Goal: Information Seeking & Learning: Find specific page/section

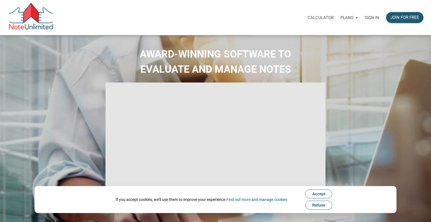
select select
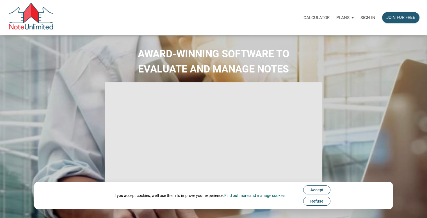
type input "Introduction to new features"
select select
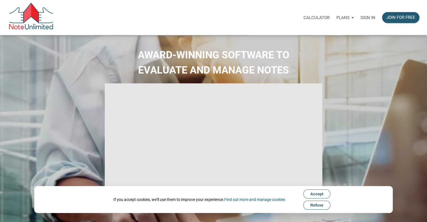
click at [351, 19] on div "Plans" at bounding box center [345, 17] width 24 height 17
click at [95, 46] on div "AWARD-WINNING SOFTWARE TO EVALUATE AND MANAGE NOTES" at bounding box center [213, 140] width 427 height 211
click at [323, 194] on span "Accept" at bounding box center [316, 194] width 13 height 4
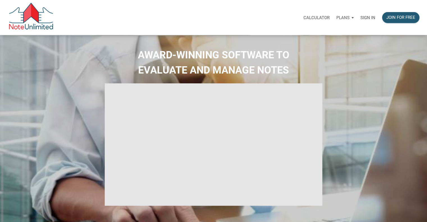
click at [176, 12] on div "Calculator Plans Personal Business Sign in Join for free" at bounding box center [238, 18] width 369 height 18
click at [359, 95] on div "AWARD-WINNING SOFTWARE TO EVALUATE AND MANAGE NOTES" at bounding box center [213, 140] width 424 height 186
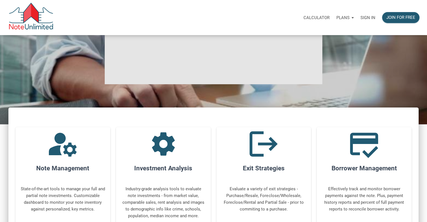
scroll to position [243, 0]
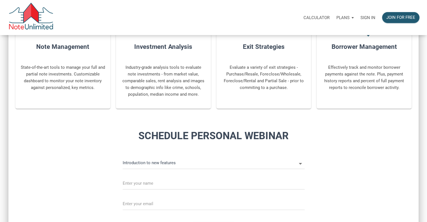
click at [236, 138] on h2 "Schedule Personal Webinar" at bounding box center [213, 135] width 262 height 15
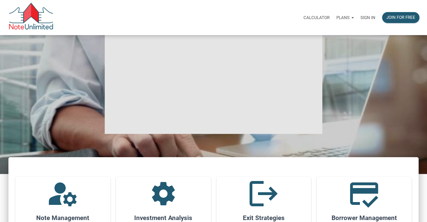
scroll to position [0, 0]
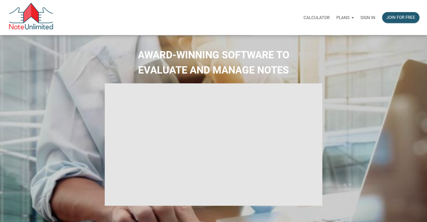
click at [319, 17] on p "Calculator" at bounding box center [316, 17] width 26 height 5
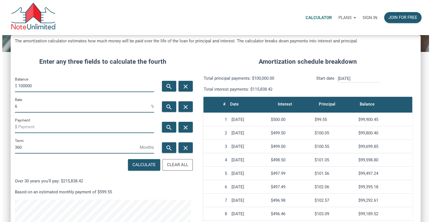
scroll to position [57, 0]
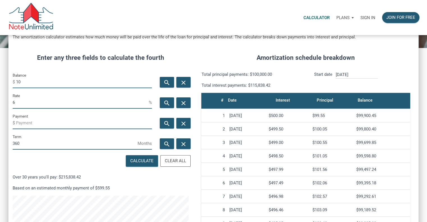
type input "1"
type input "50000"
click at [65, 122] on input "Payment" at bounding box center [84, 122] width 136 height 13
click at [61, 141] on input "360" at bounding box center [75, 143] width 125 height 13
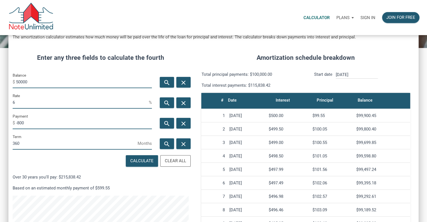
click at [51, 144] on input "360" at bounding box center [75, 143] width 125 height 13
click at [57, 120] on input "-800" at bounding box center [84, 122] width 136 height 13
type input "-"
type input "2"
type input "-300"
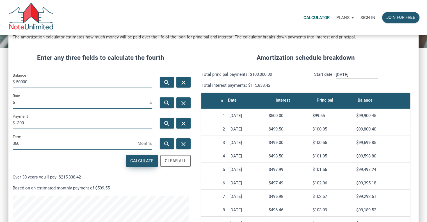
click at [136, 162] on div "Calculate" at bounding box center [141, 161] width 23 height 6
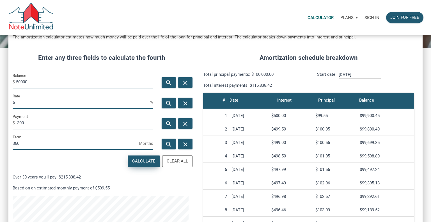
scroll to position [278, 414]
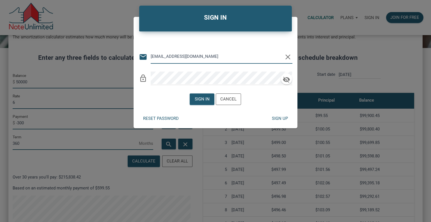
type input "sharitagellc@gmail.com"
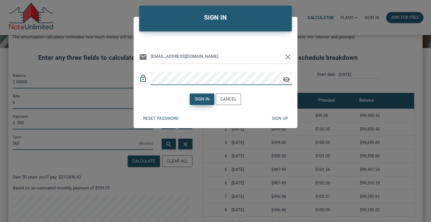
click at [208, 96] on div "Sign in" at bounding box center [202, 99] width 15 height 6
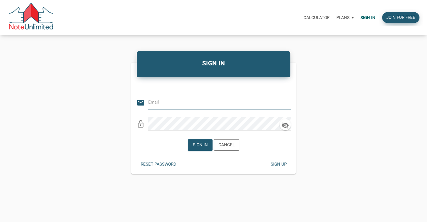
click at [407, 17] on div "Join for free" at bounding box center [400, 17] width 29 height 6
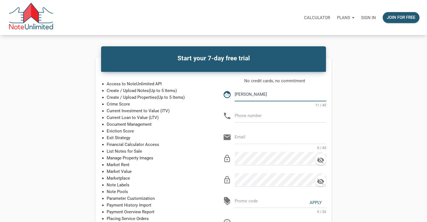
type input "Sharon Been"
type input "303-358-9859"
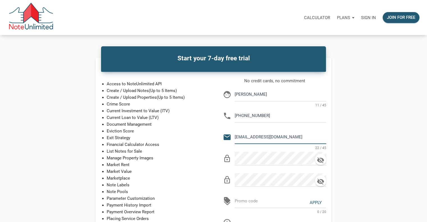
type input "sharitagellc@gmail.com"
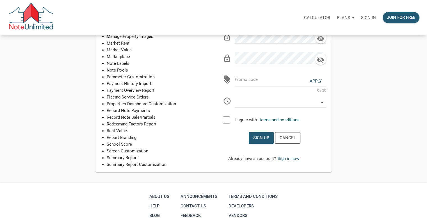
click at [229, 120] on div at bounding box center [226, 119] width 7 height 7
click at [258, 139] on div "Sign up" at bounding box center [261, 138] width 16 height 6
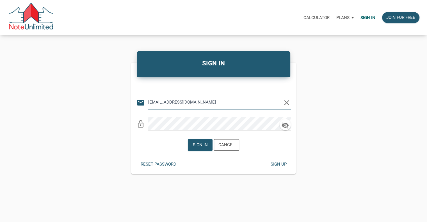
type input "[EMAIL_ADDRESS][DOMAIN_NAME]"
click at [287, 126] on icon "button" at bounding box center [284, 125] width 7 height 6
click at [194, 144] on div "Sign in" at bounding box center [200, 145] width 15 height 6
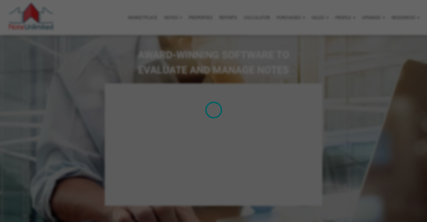
type input "Introduction to new features"
select select
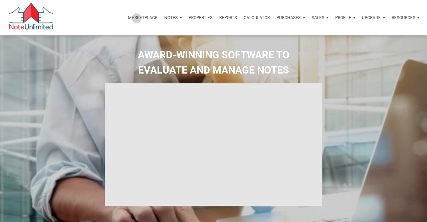
click at [136, 18] on p "Marketplace" at bounding box center [142, 17] width 29 height 5
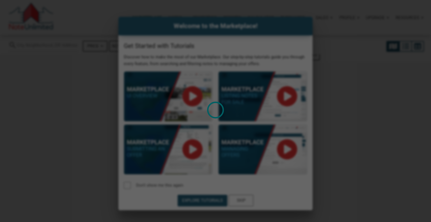
select select
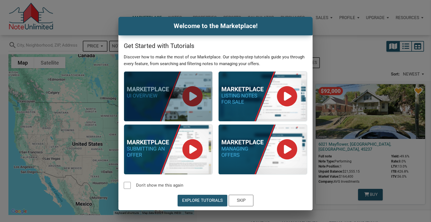
click at [190, 97] on div at bounding box center [168, 97] width 88 height 50
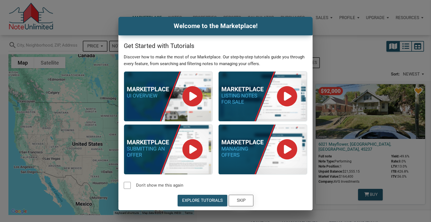
click at [242, 198] on div "Skip" at bounding box center [241, 200] width 9 height 6
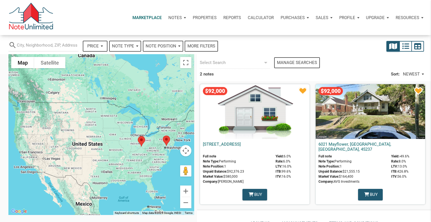
click at [174, 16] on p "Notes" at bounding box center [174, 17] width 13 height 5
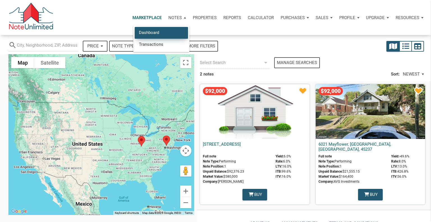
click at [156, 32] on link "Dashboard" at bounding box center [161, 33] width 53 height 12
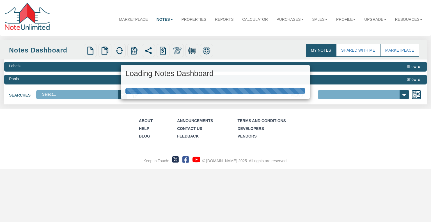
select select "3"
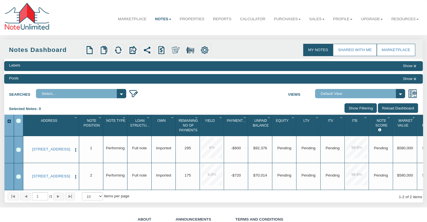
click at [155, 17] on link "Notes" at bounding box center [163, 19] width 25 height 14
click at [393, 19] on link "Resources" at bounding box center [405, 19] width 36 height 14
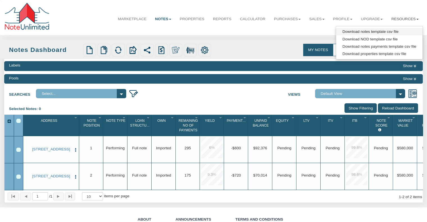
click at [366, 31] on link "Download notes template csv file" at bounding box center [379, 31] width 86 height 7
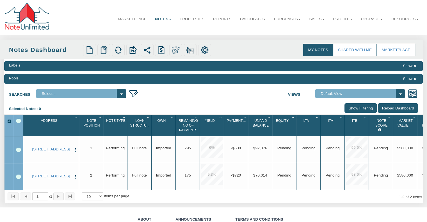
click at [317, 49] on link "My Notes" at bounding box center [318, 50] width 30 height 12
click at [188, 20] on link "Properties" at bounding box center [191, 19] width 33 height 14
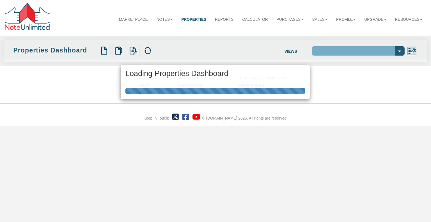
select select "138"
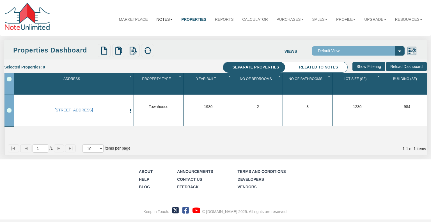
click at [156, 17] on link "Notes" at bounding box center [164, 19] width 25 height 14
click at [130, 32] on link "Dashboard" at bounding box center [152, 32] width 50 height 8
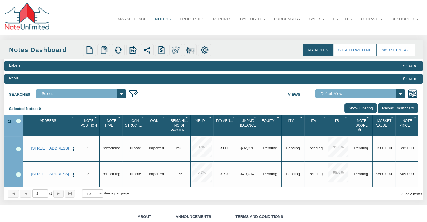
click at [124, 97] on select "Select..." at bounding box center [81, 93] width 90 height 9
click at [121, 93] on select "Select..." at bounding box center [81, 93] width 90 height 9
click at [296, 102] on div "Labels Show Pools Show Searches Select... Views Default View" at bounding box center [213, 129] width 418 height 141
click at [409, 68] on button "Show" at bounding box center [409, 66] width 17 height 7
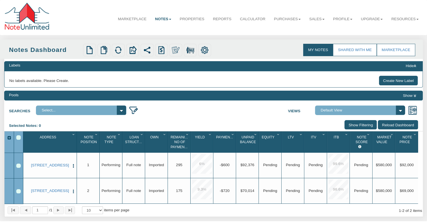
click at [409, 68] on button "Hide" at bounding box center [410, 66] width 14 height 7
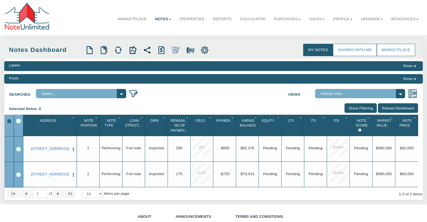
click at [409, 80] on button "Show" at bounding box center [409, 78] width 17 height 7
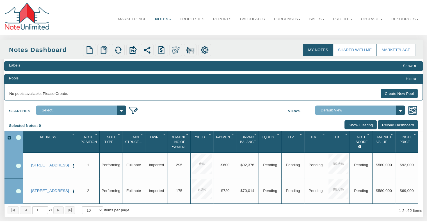
click at [409, 80] on button "Hide" at bounding box center [410, 78] width 14 height 7
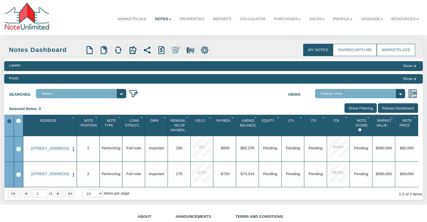
click at [354, 109] on input "Show Filtering" at bounding box center [360, 107] width 32 height 9
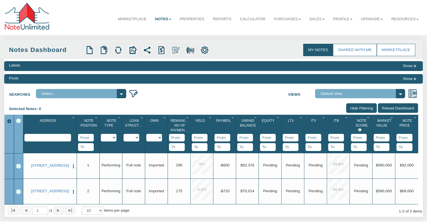
click at [63, 137] on input "text" at bounding box center [47, 138] width 47 height 8
type input "mccaysville, ga"
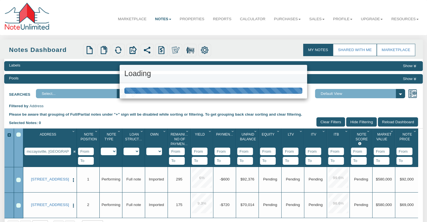
click at [196, 99] on div "Menu Marketplace Notes Dashboard Transactions Properties Reports Calculator" at bounding box center [213, 147] width 427 height 294
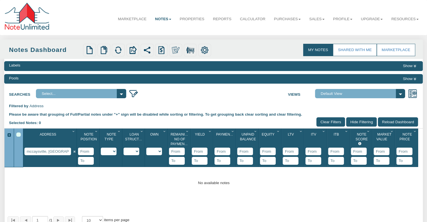
click at [327, 122] on input "Clear Filters" at bounding box center [330, 121] width 29 height 9
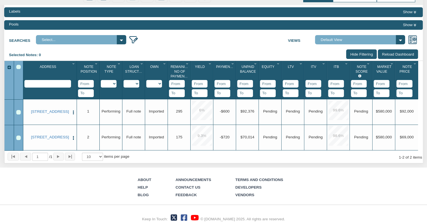
scroll to position [65, 0]
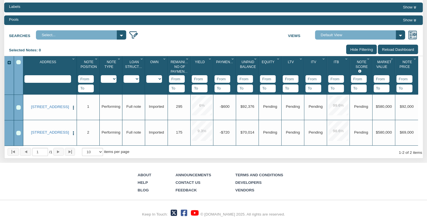
click at [57, 75] on input "text" at bounding box center [47, 79] width 47 height 8
type input "walking bear, mccaysville, ga"
click at [59, 83] on div "Menu Marketplace Notes Dashboard Transactions Properties Reports Calculator" at bounding box center [213, 81] width 427 height 281
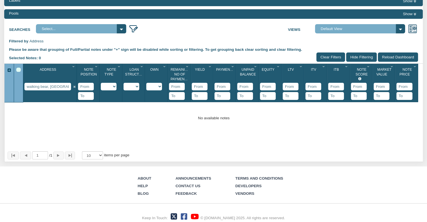
click at [114, 87] on select "Performing Forthcoming Non-Performing REO Sub-Performing Unknown" at bounding box center [109, 87] width 16 height 8
select select "string: Performing"
click at [101, 84] on select "Performing Forthcoming Non-Performing REO Sub-Performing Unknown" at bounding box center [109, 87] width 16 height 8
click at [136, 88] on select "Full note Partial note Pledge note Split Payment note" at bounding box center [131, 87] width 16 height 8
select select "string:Full note"
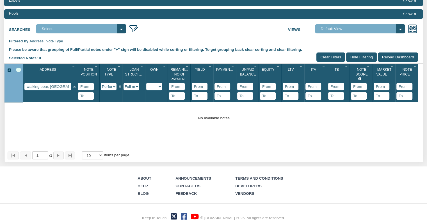
click at [123, 84] on select "Full note Partial note Pledge note Split Payment note" at bounding box center [131, 87] width 16 height 8
click at [161, 87] on select "Imported Owned Sold Closed Loan Mod" at bounding box center [154, 87] width 16 height 8
click at [342, 133] on div at bounding box center [223, 125] width 400 height 47
click at [305, 130] on div at bounding box center [223, 125] width 400 height 47
click at [232, 119] on div "No available notes" at bounding box center [213, 118] width 418 height 6
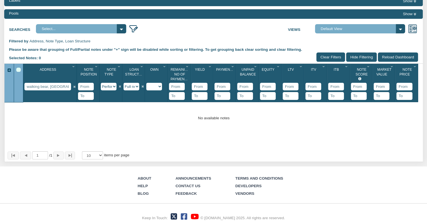
scroll to position [0, 8]
drag, startPoint x: 28, startPoint y: 86, endPoint x: 142, endPoint y: 88, distance: 114.2
click at [88, 89] on div "Address 1 walking bear, mccaysville, ga Note Position 1 Note Type 1 Performing …" at bounding box center [220, 83] width 394 height 38
click at [57, 87] on input "georgia" at bounding box center [47, 87] width 47 height 8
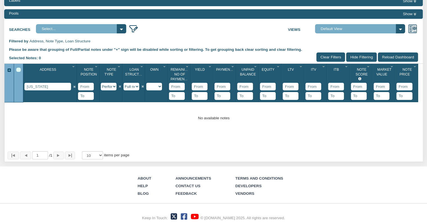
type input "georgia"
click at [95, 136] on div at bounding box center [223, 125] width 400 height 47
click at [62, 85] on input "georgia" at bounding box center [47, 87] width 47 height 8
click at [305, 121] on div "No available notes" at bounding box center [213, 118] width 418 height 6
click at [304, 121] on div "No available notes" at bounding box center [213, 118] width 418 height 6
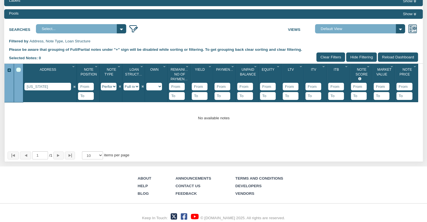
click at [65, 40] on div "Filtered by Address, Note Type, Loan Structure" at bounding box center [213, 41] width 409 height 6
click at [124, 28] on select "Select..." at bounding box center [81, 28] width 90 height 9
click at [134, 28] on img at bounding box center [133, 28] width 9 height 9
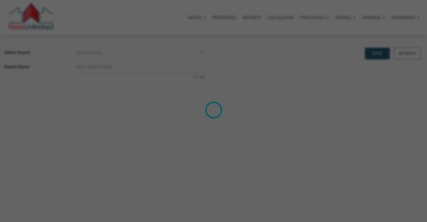
select select
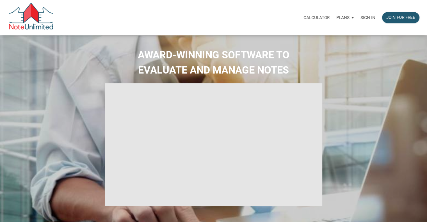
drag, startPoint x: 204, startPoint y: 0, endPoint x: 61, endPoint y: 65, distance: 157.0
click at [61, 65] on h2 "AWARD-WINNING SOFTWARE TO EVALUATE AND MANAGE NOTES" at bounding box center [213, 62] width 418 height 30
